Goal: Task Accomplishment & Management: Manage account settings

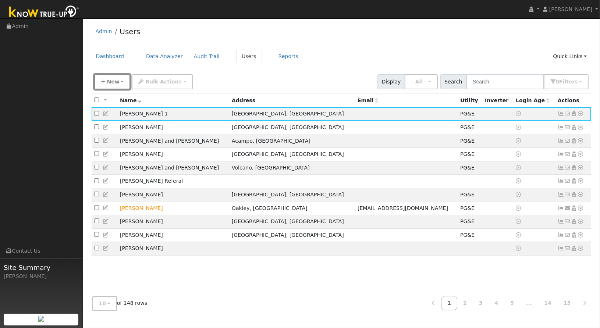
click at [112, 86] on button "New" at bounding box center [112, 81] width 36 height 15
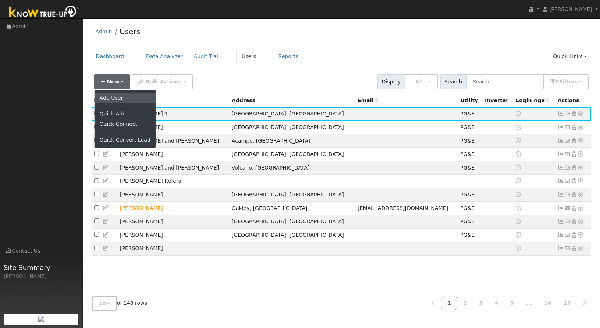
click at [108, 96] on link "Add User" at bounding box center [124, 98] width 61 height 10
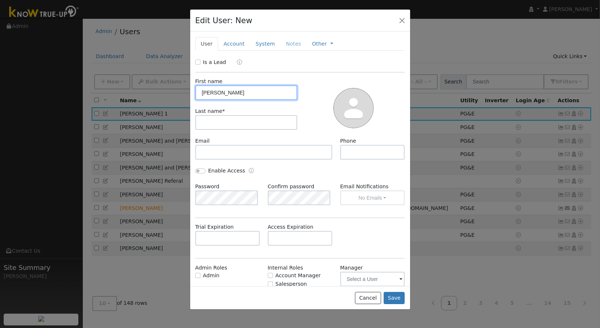
type input "[PERSON_NAME]"
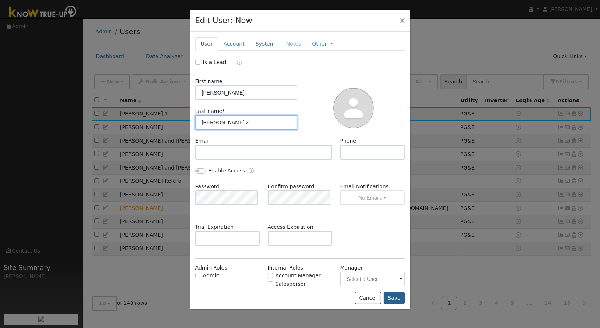
type input "[PERSON_NAME] 2"
click at [396, 299] on button "Save" at bounding box center [393, 298] width 21 height 13
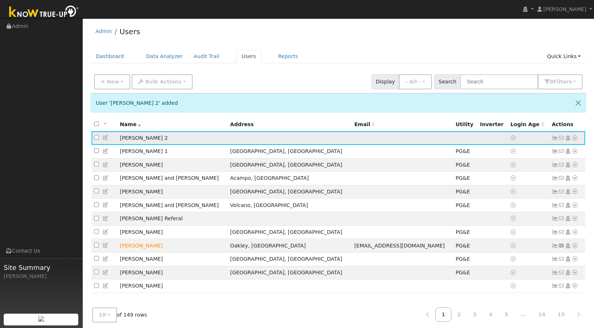
click at [576, 138] on icon at bounding box center [575, 137] width 7 height 5
click at [504, 196] on link "Utility" at bounding box center [498, 193] width 51 height 10
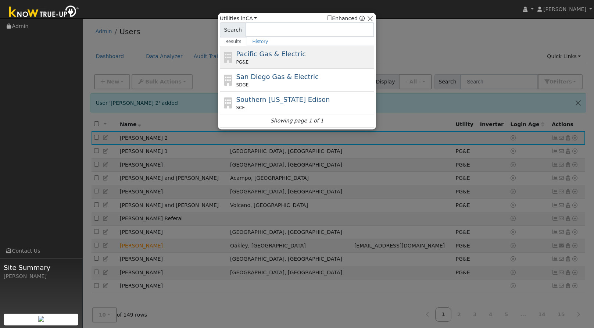
click at [269, 58] on div "Pacific Gas & Electric PG&E" at bounding box center [304, 57] width 136 height 17
